Goal: Check status: Check status

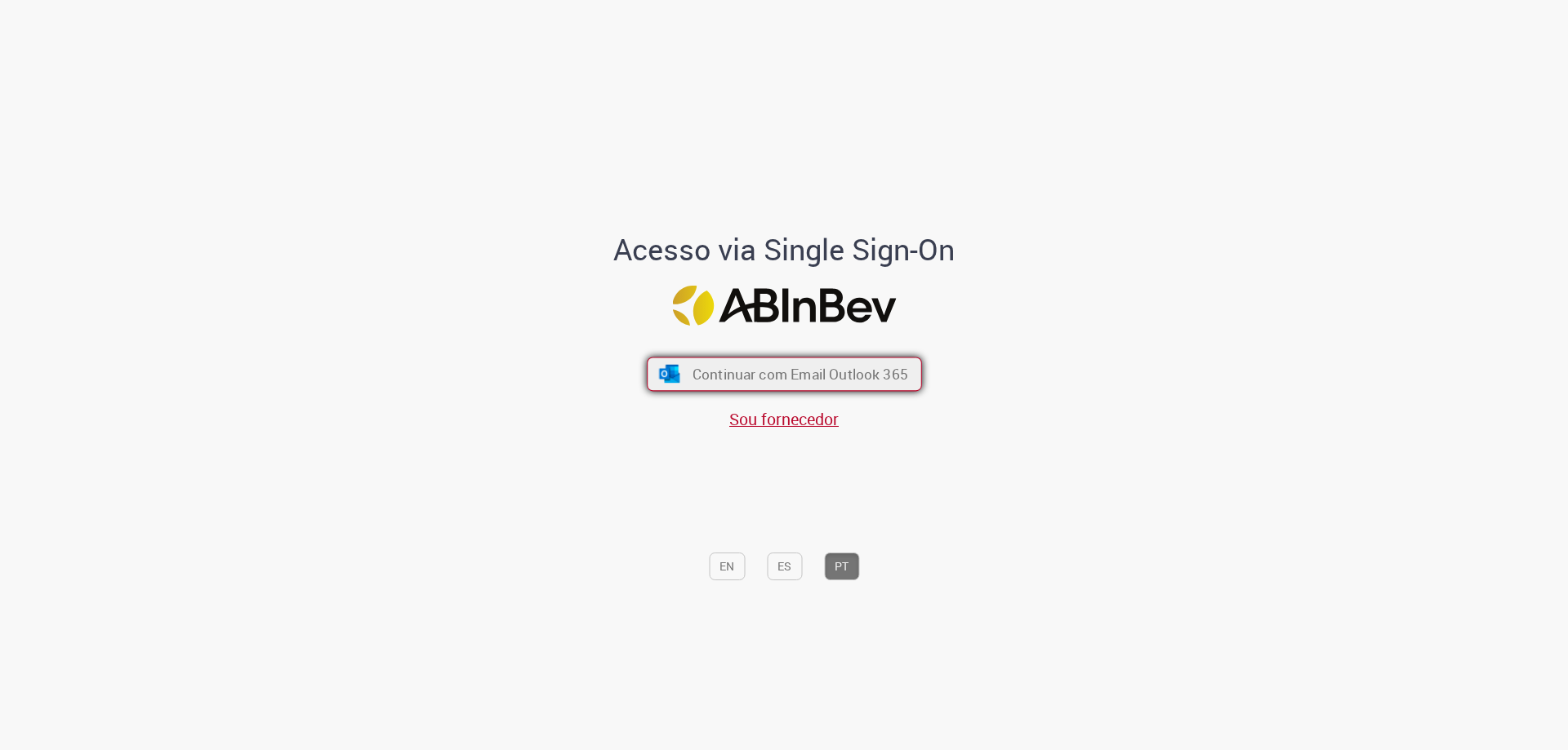
click at [862, 365] on span "Continuar com Email Outlook 365" at bounding box center [799, 374] width 215 height 19
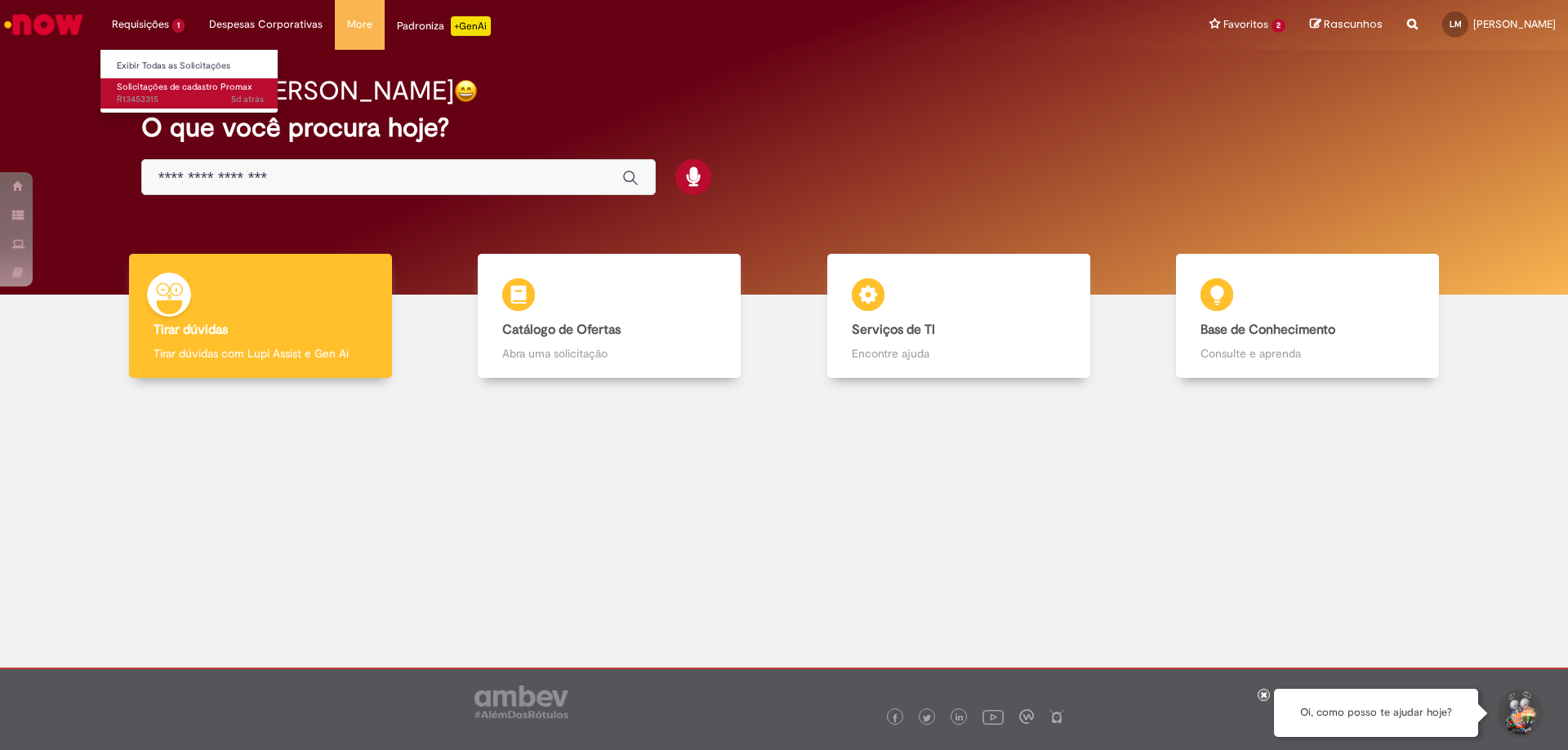
click at [214, 97] on span "5d atrás 5 dias atrás R13453315" at bounding box center [190, 99] width 147 height 13
click at [213, 71] on link "Exibir Todas as Solicitações" at bounding box center [190, 66] width 180 height 18
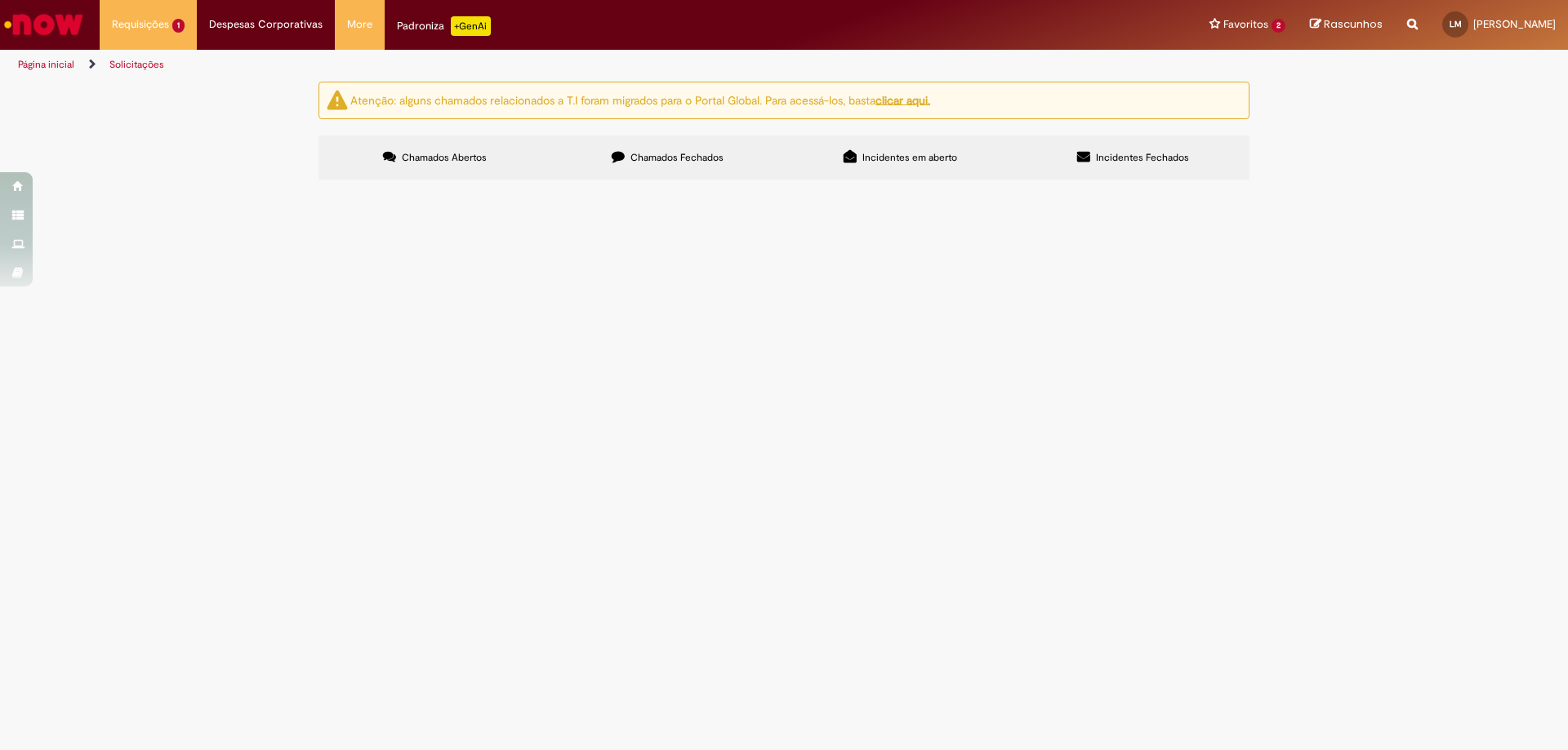
click at [726, 156] on label "Chamados Fechados" at bounding box center [667, 158] width 233 height 45
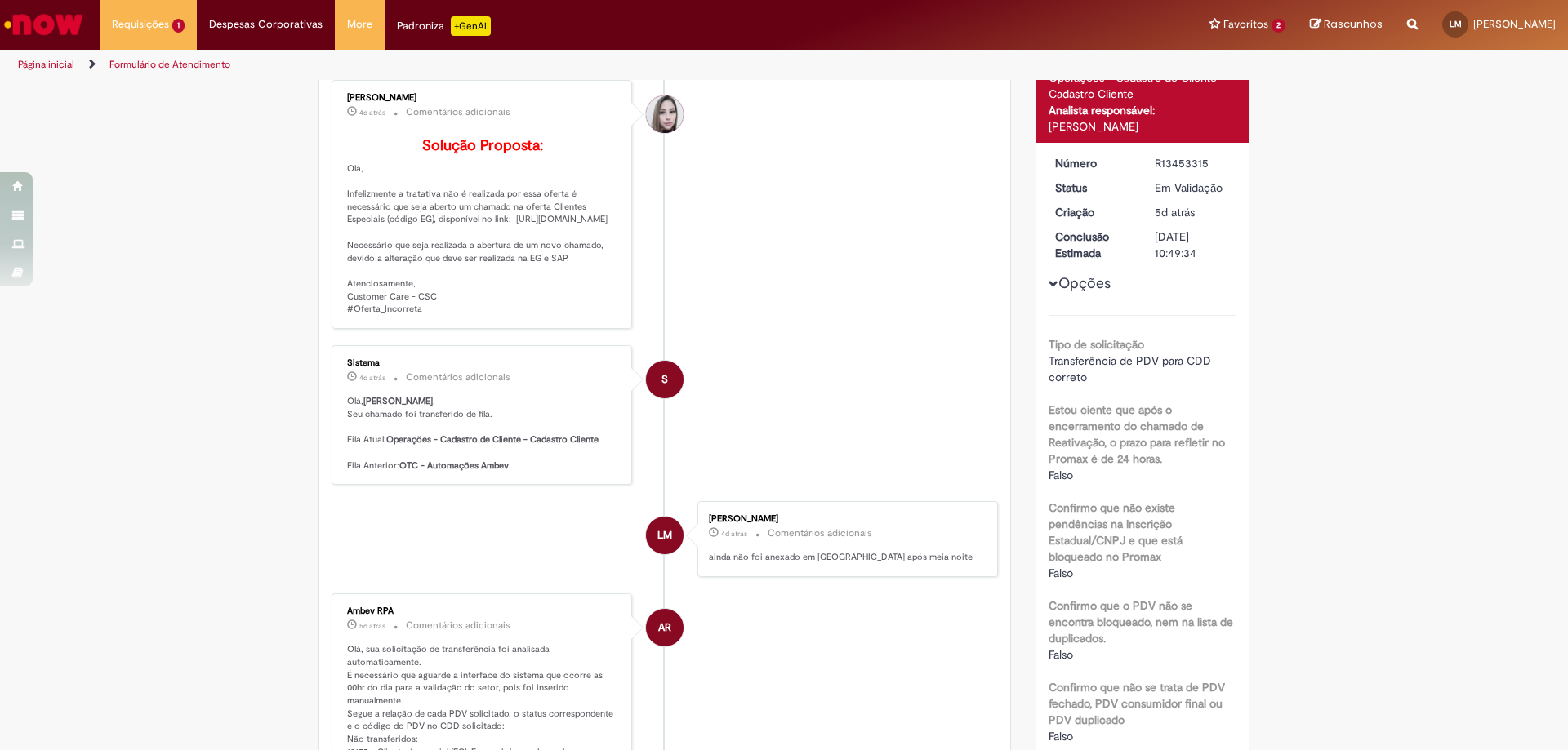
scroll to position [82, 0]
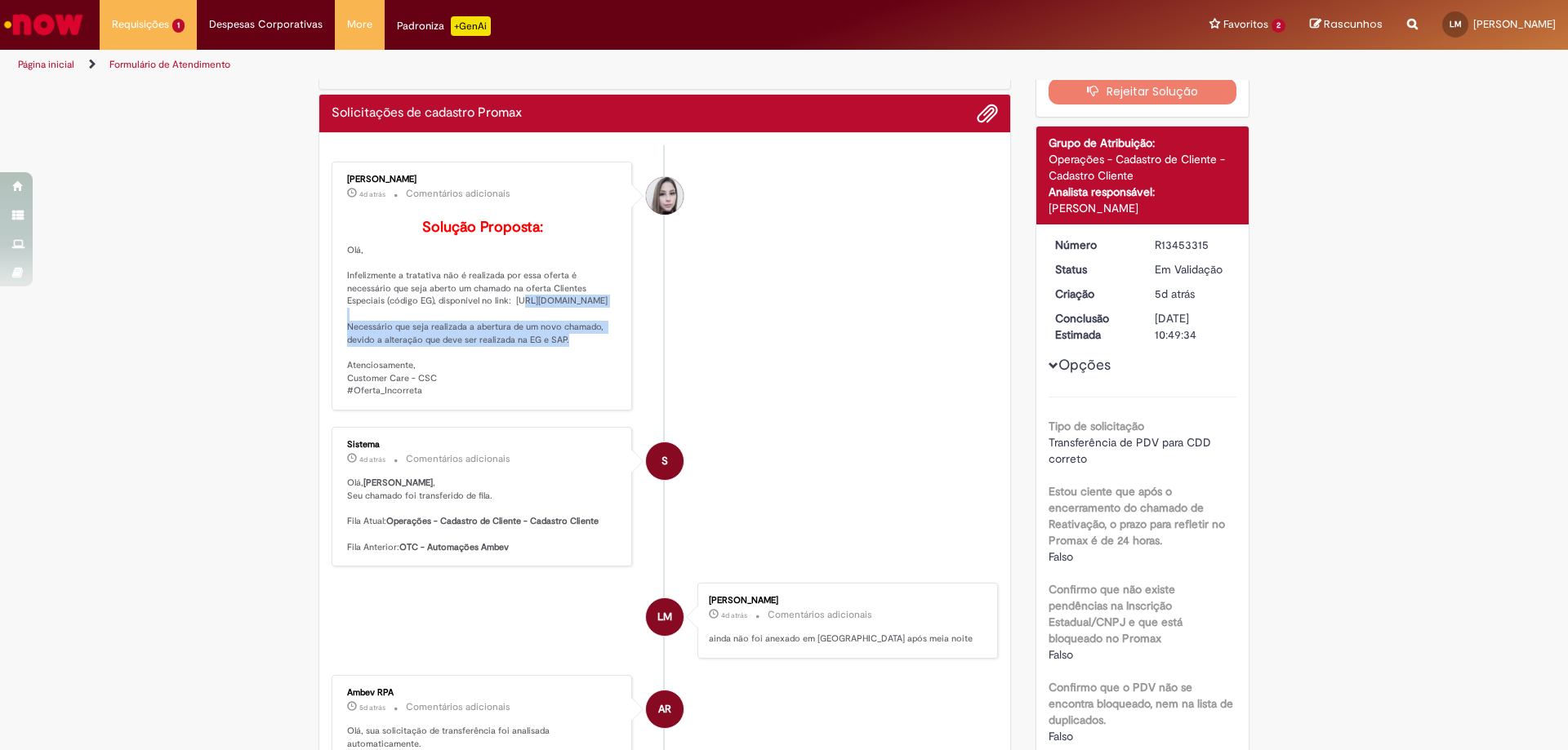
drag, startPoint x: 547, startPoint y: 350, endPoint x: 434, endPoint y: 331, distance: 114.6
click at [434, 331] on p "Solução Proposta: Olá, Infelizmente a tratativa não é realizada por essa oferta…" at bounding box center [483, 309] width 272 height 178
copy p "https://ambev.service-now.com/click?id=sc_cat_item&table=sc_cat_item&sys_id=48c…"
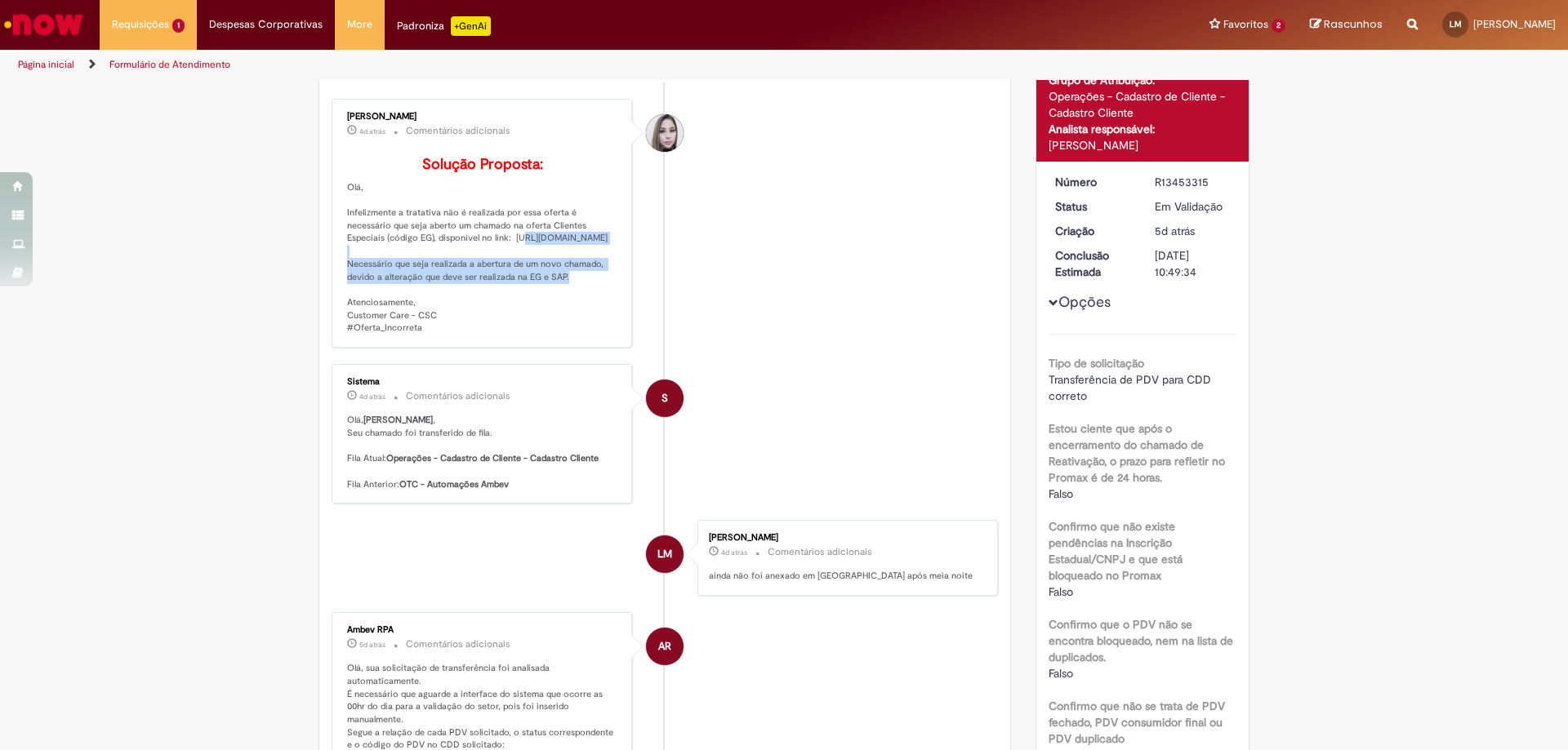
scroll to position [553, 0]
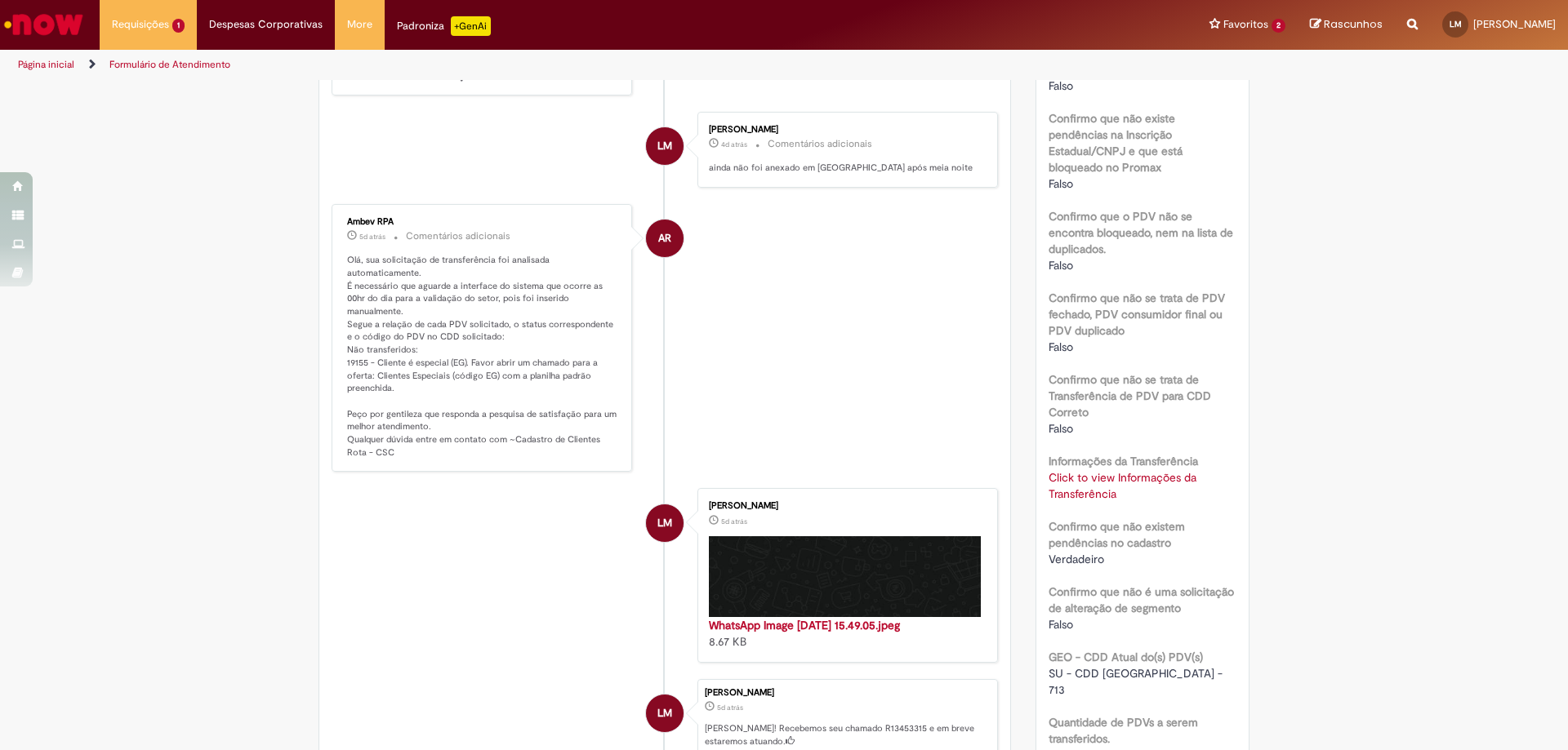
click at [1091, 473] on link "Click to view Informações da Transferência" at bounding box center [1121, 485] width 148 height 31
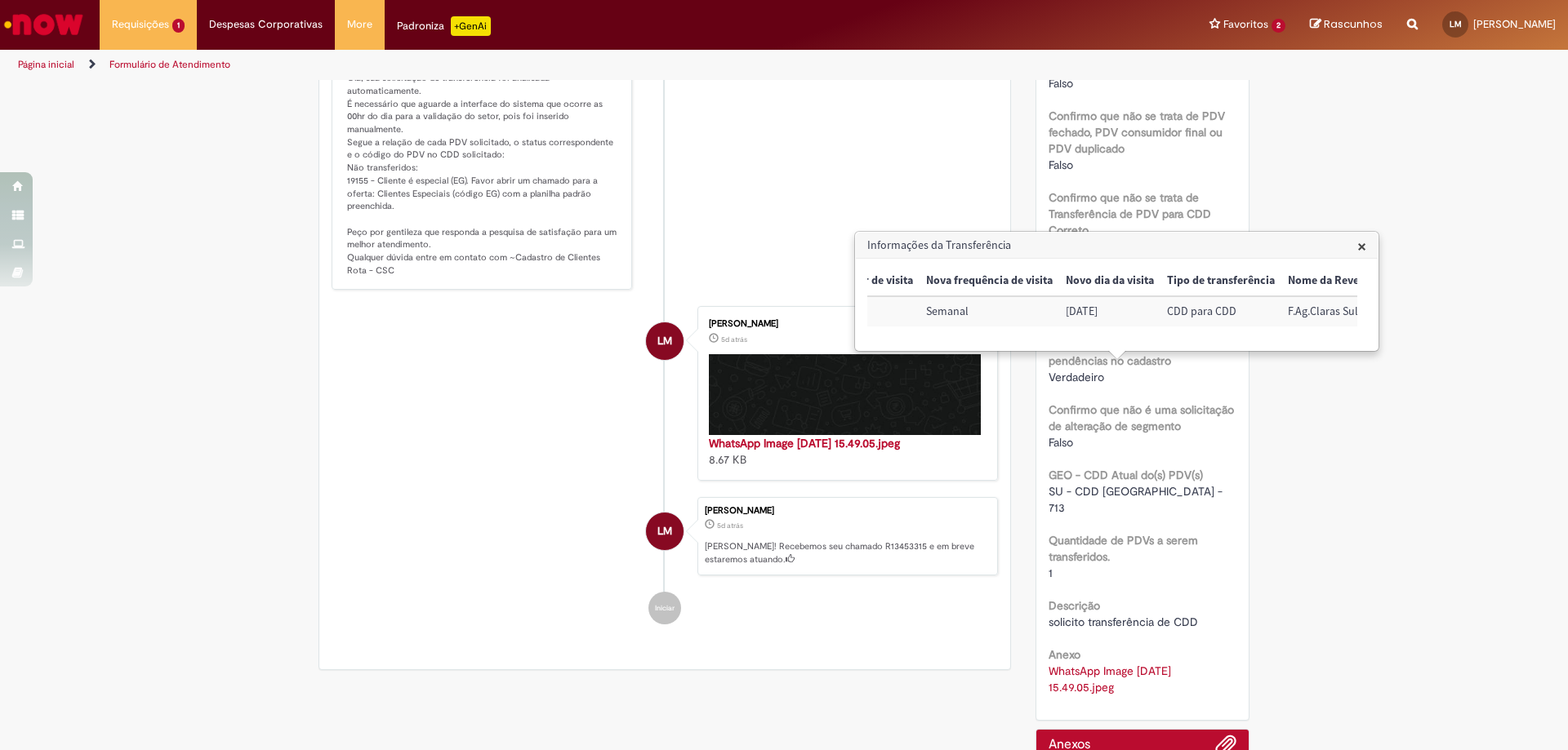
scroll to position [0, 359]
click at [1270, 444] on div "Verificar Código de Barras Aguardando Aprovação Aguardando atendimento Em andam…" at bounding box center [784, 105] width 1568 height 1517
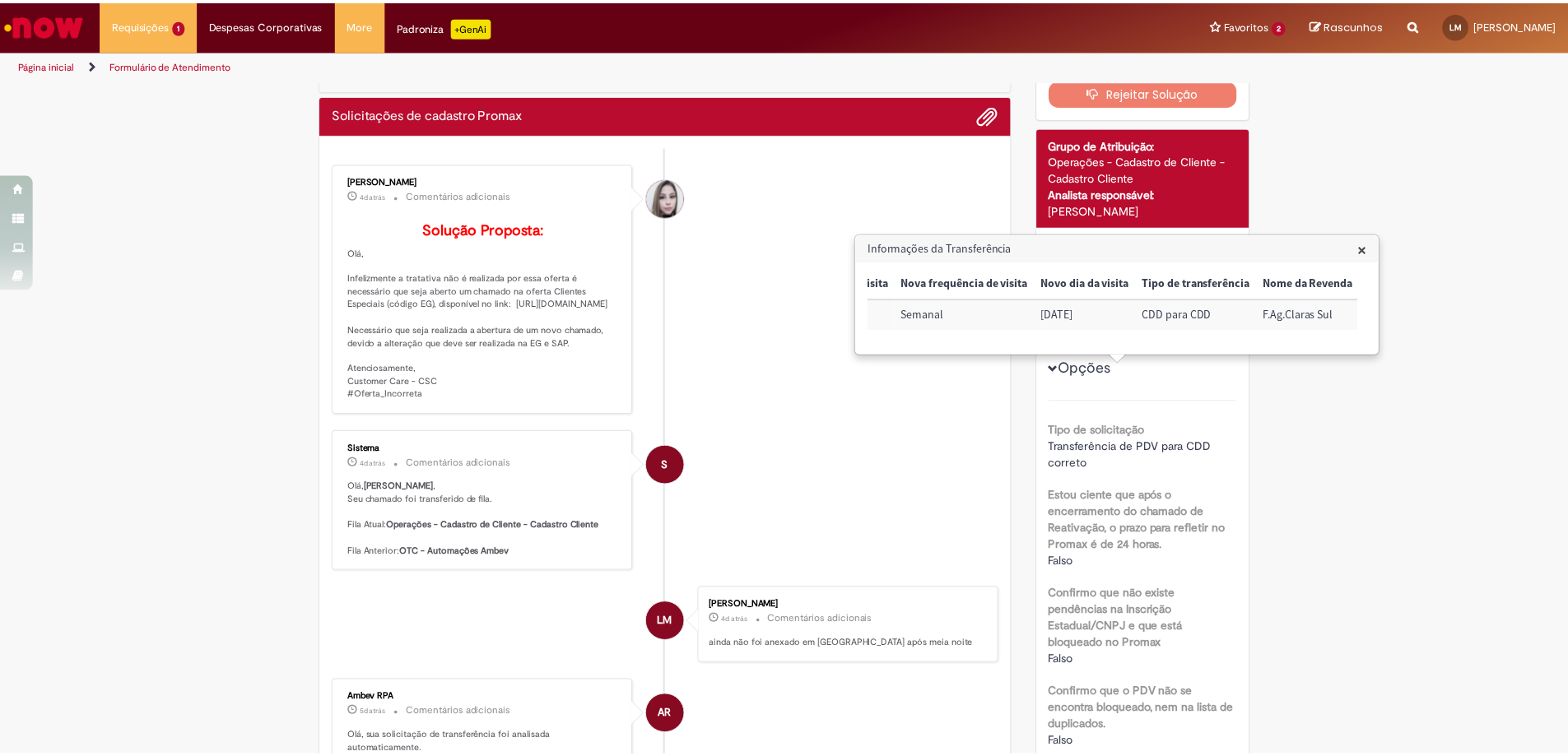
scroll to position [0, 0]
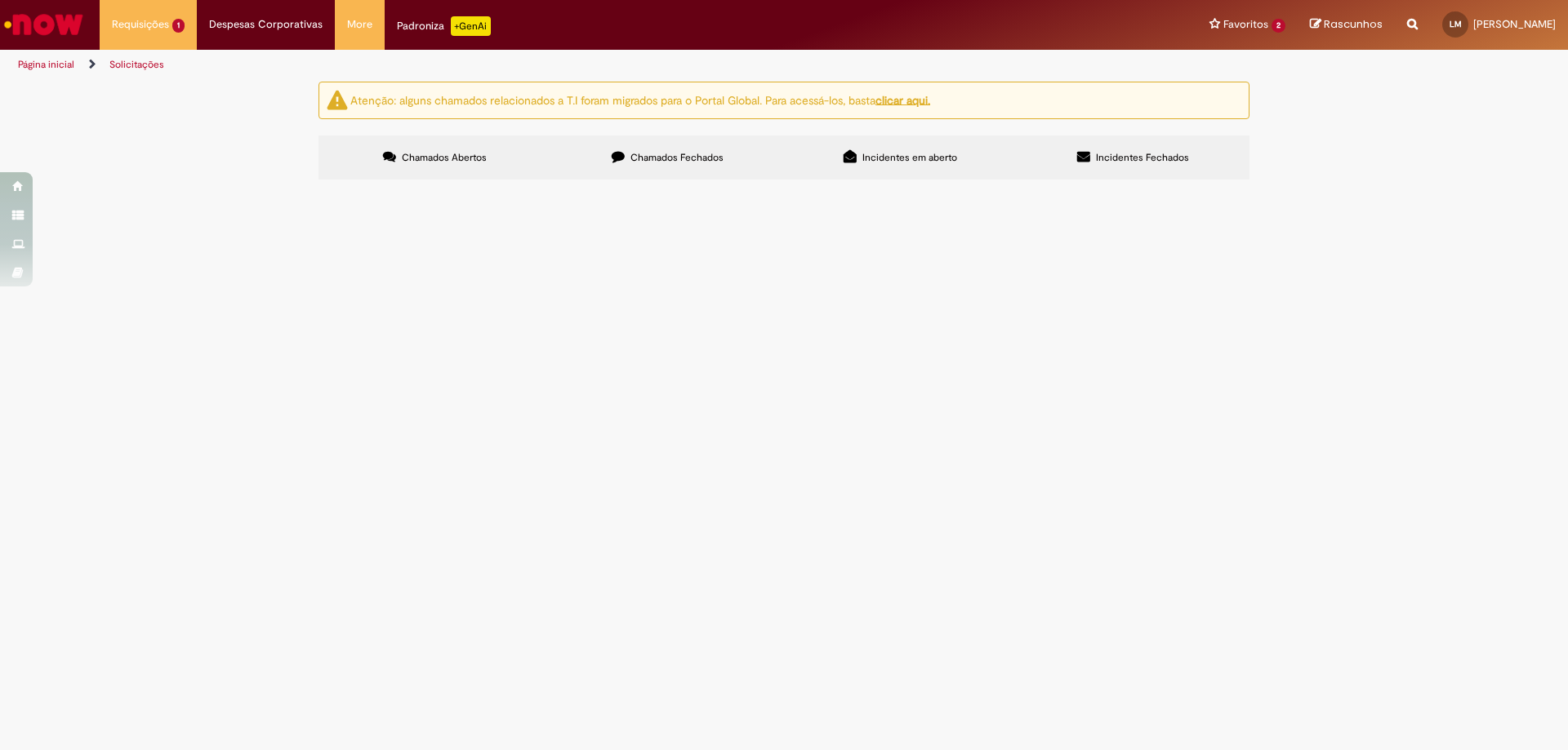
click at [648, 157] on span "Chamados Fechados" at bounding box center [677, 158] width 93 height 13
click at [0, 0] on span "Solicitações de Comodato" at bounding box center [0, 0] width 0 height 0
